Goal: Feedback & Contribution: Leave review/rating

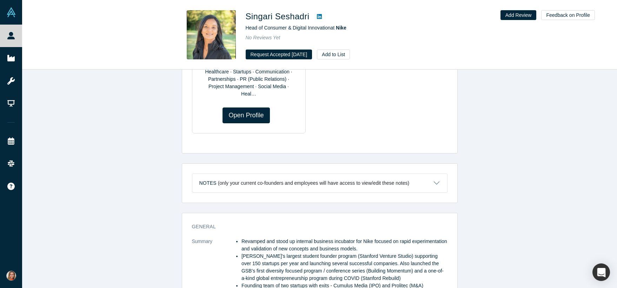
scroll to position [116, 0]
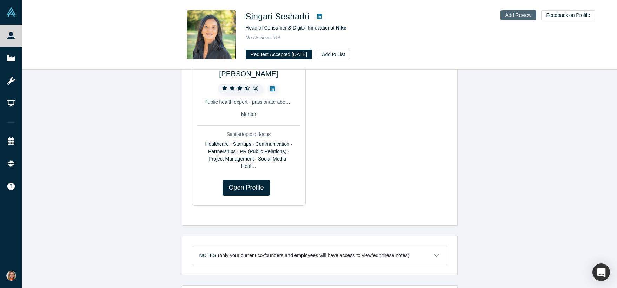
click at [523, 12] on button "Add Review" at bounding box center [519, 15] width 36 height 10
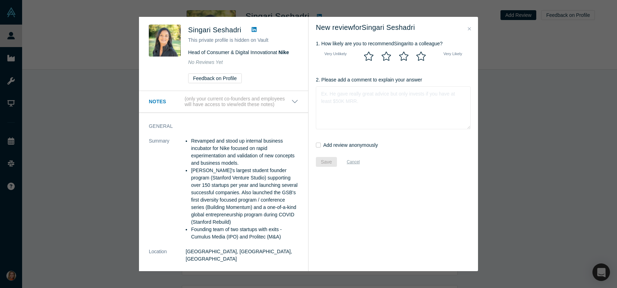
click at [422, 57] on icon at bounding box center [421, 56] width 11 height 9
click at [0, 0] on input "radio" at bounding box center [0, 0] width 0 height 0
click at [373, 124] on textarea "2. Please add a comment to explain your answer" at bounding box center [393, 107] width 155 height 43
drag, startPoint x: 452, startPoint y: 96, endPoint x: 416, endPoint y: 96, distance: 36.2
click at [416, 96] on textarea "Super helpful feedback, quick scheduling. IOntroductions" at bounding box center [393, 107] width 155 height 43
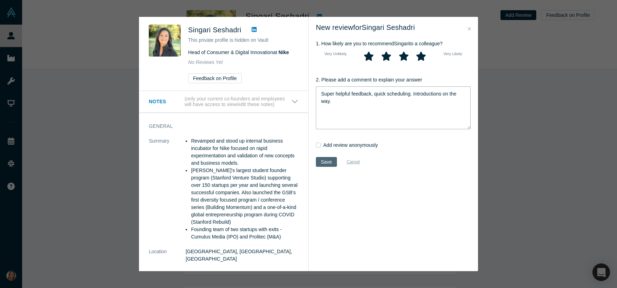
type textarea "Super helpful feedback, quick scheduling. Introductions on the way."
click at [323, 162] on button "Save" at bounding box center [326, 162] width 21 height 10
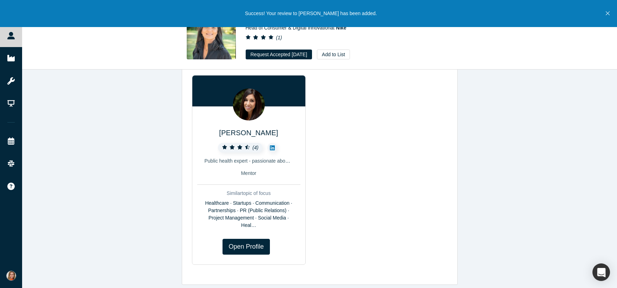
scroll to position [55, 0]
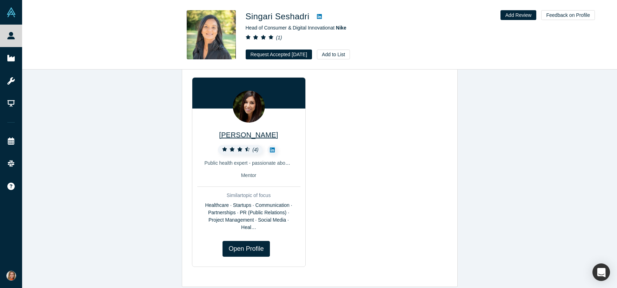
click at [247, 136] on span "[PERSON_NAME]" at bounding box center [248, 135] width 59 height 8
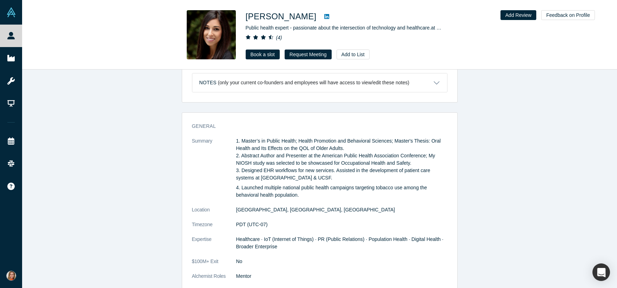
scroll to position [289, 0]
click at [325, 16] on icon at bounding box center [327, 16] width 5 height 5
